Goal: Transaction & Acquisition: Download file/media

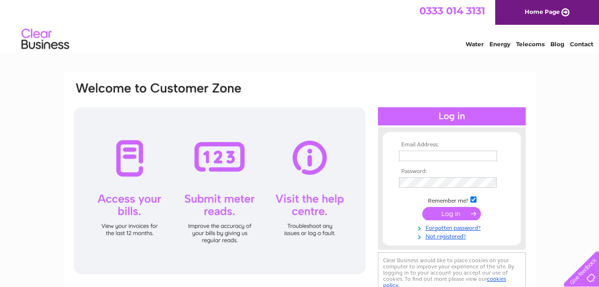
type input "trianglesltd@hotmail.co.uk"
click at [546, 149] on div "Email Address: trianglesltd@hotmail.co.uk Password:" at bounding box center [299, 286] width 599 height 430
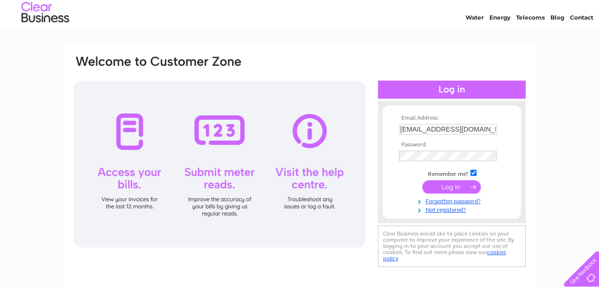
scroll to position [48, 0]
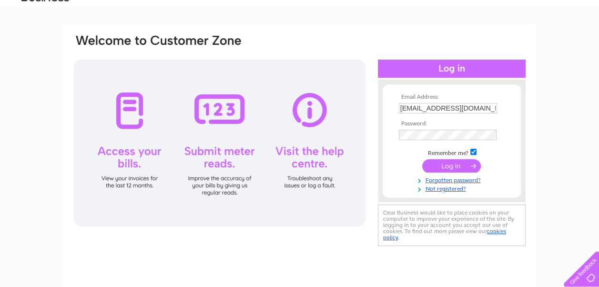
click at [440, 165] on input "submit" at bounding box center [451, 165] width 59 height 13
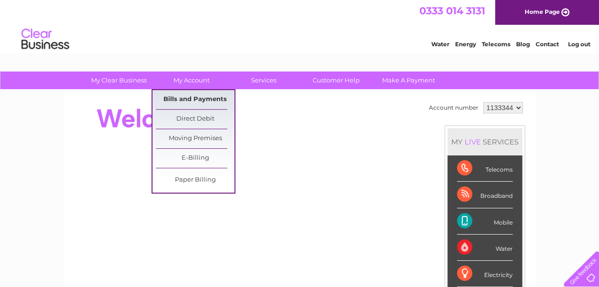
click at [189, 99] on link "Bills and Payments" at bounding box center [195, 99] width 79 height 19
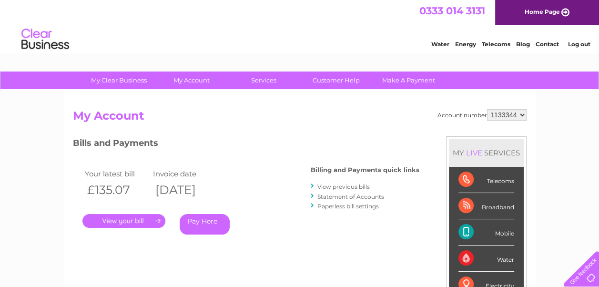
click at [150, 222] on link "." at bounding box center [123, 221] width 83 height 14
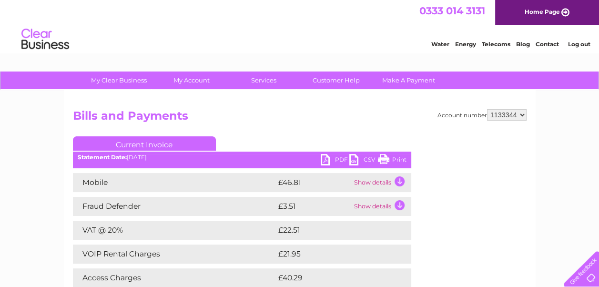
click at [329, 160] on link "PDF" at bounding box center [334, 161] width 29 height 14
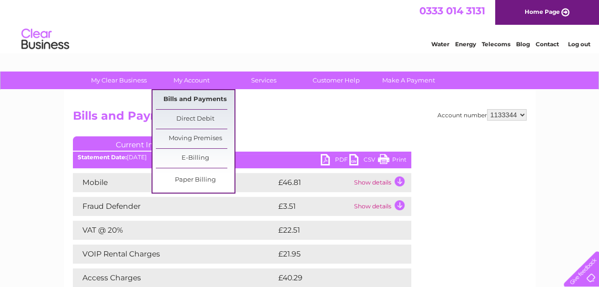
click at [193, 98] on link "Bills and Payments" at bounding box center [195, 99] width 79 height 19
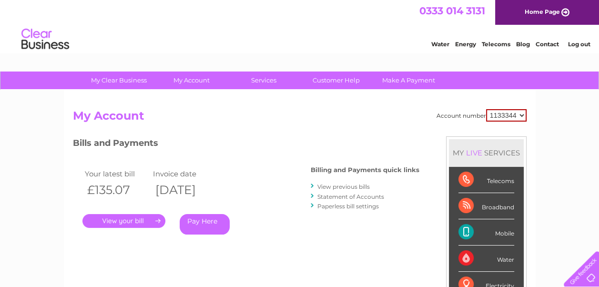
click at [335, 186] on link "View previous bills" at bounding box center [343, 186] width 52 height 7
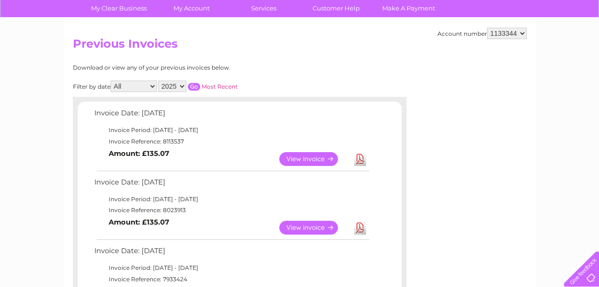
scroll to position [95, 0]
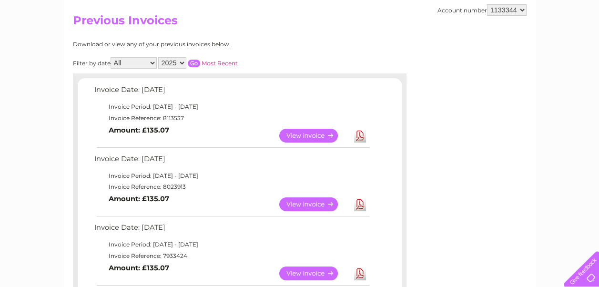
click at [364, 203] on link "Download" at bounding box center [360, 204] width 12 height 14
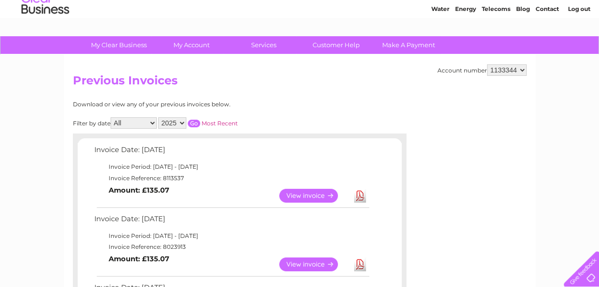
scroll to position [0, 0]
